Goal: Entertainment & Leisure: Consume media (video, audio)

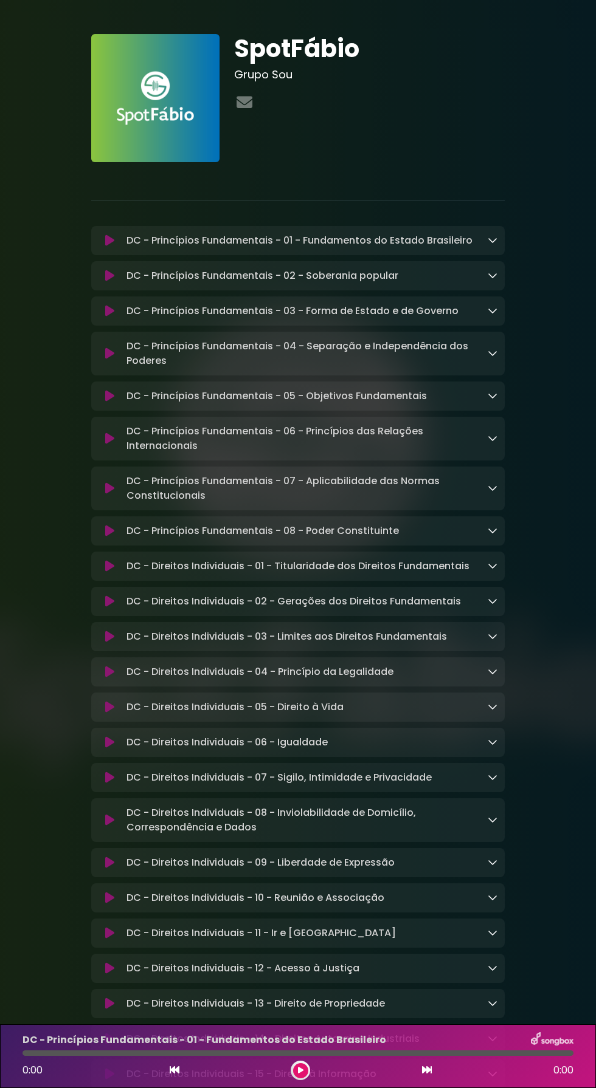
click at [300, 1071] on icon at bounding box center [300, 1070] width 5 height 7
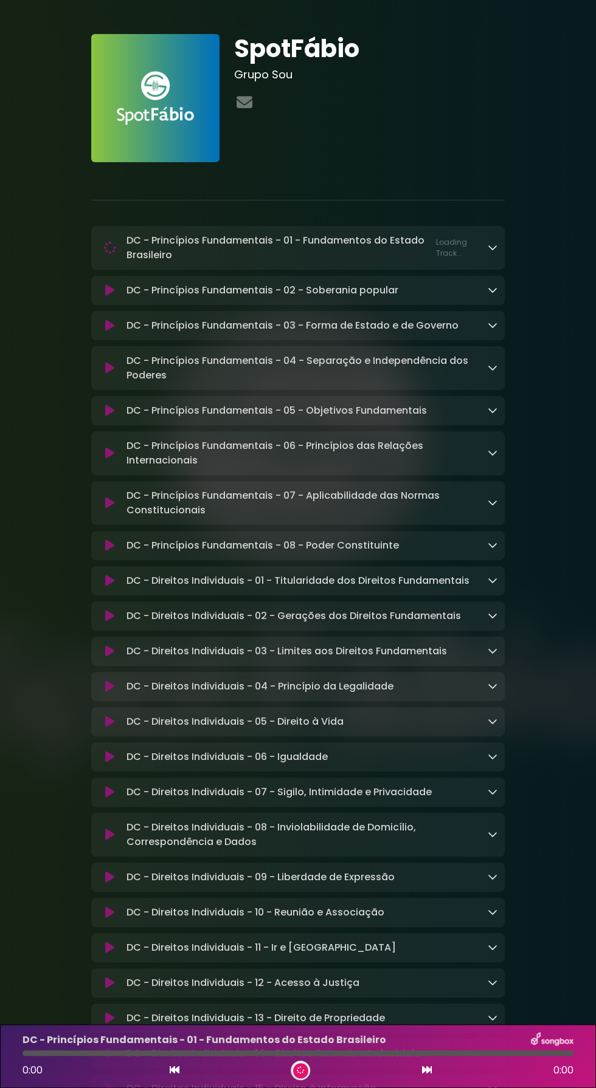
click at [563, 1074] on span "0:00" at bounding box center [563, 1070] width 20 height 15
